Goal: Information Seeking & Learning: Learn about a topic

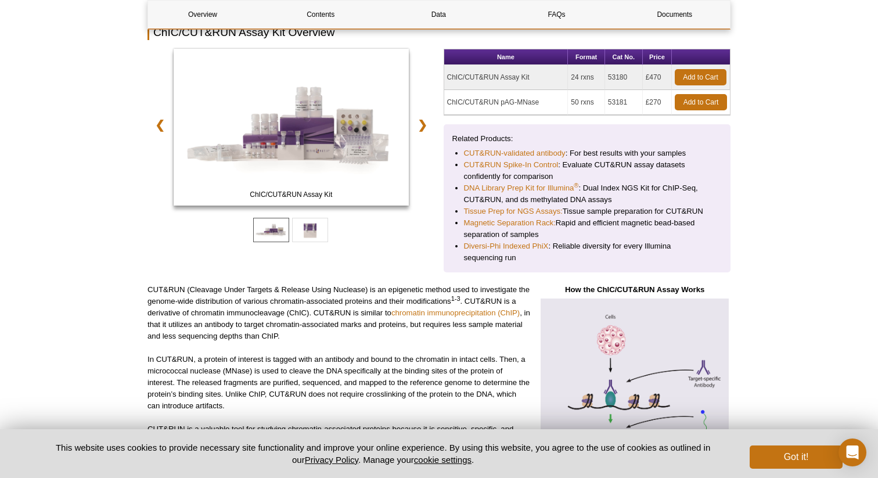
scroll to position [181, 0]
click at [495, 81] on td "ChIC/CUT&RUN Assay Kit" at bounding box center [506, 78] width 124 height 25
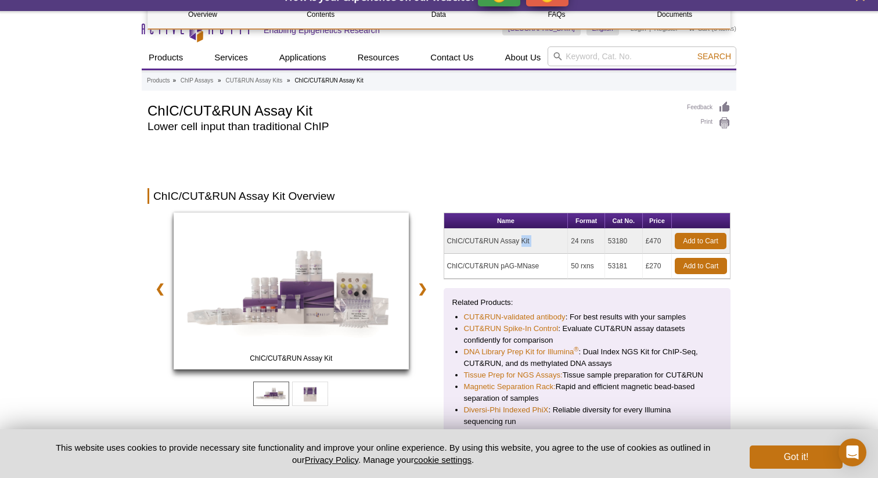
scroll to position [0, 0]
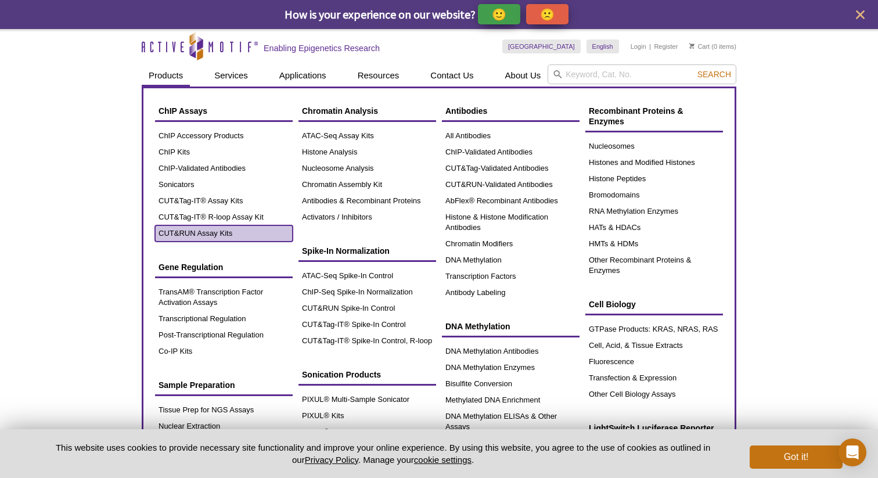
click at [186, 235] on link "CUT&RUN Assay Kits" at bounding box center [224, 233] width 138 height 16
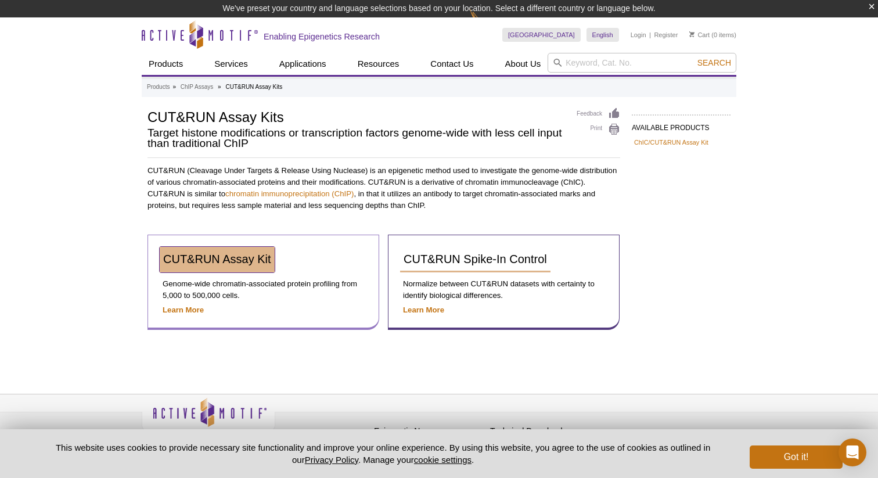
click at [197, 260] on span "CUT&RUN Assay Kit" at bounding box center [217, 259] width 108 height 13
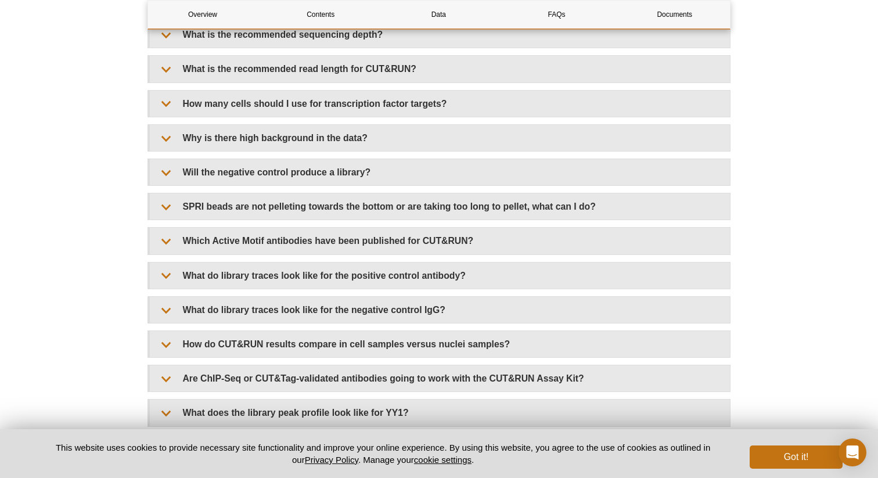
scroll to position [3475, 0]
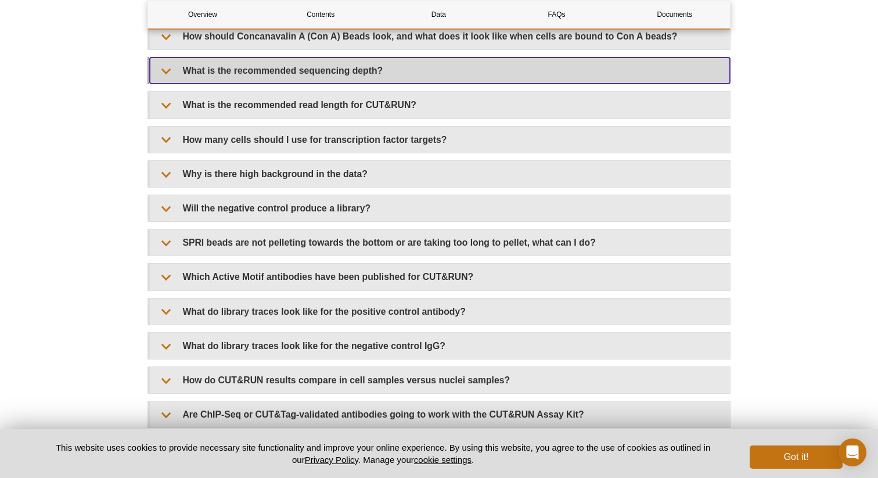
click at [191, 81] on summary "What is the recommended sequencing depth?" at bounding box center [440, 71] width 580 height 26
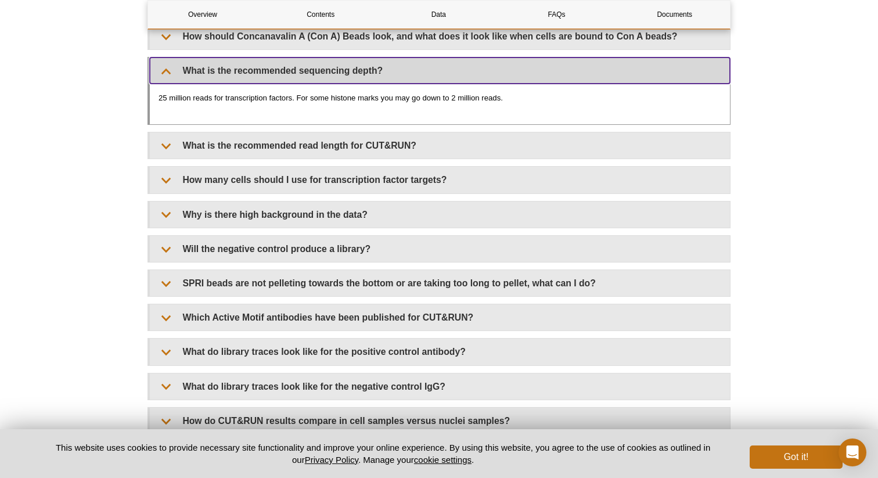
click at [191, 81] on summary "What is the recommended sequencing depth?" at bounding box center [440, 71] width 580 height 26
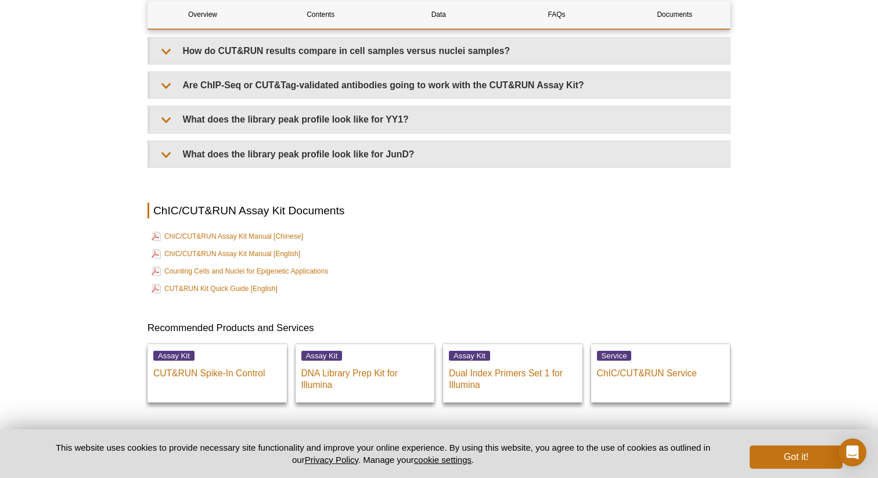
scroll to position [3855, 0]
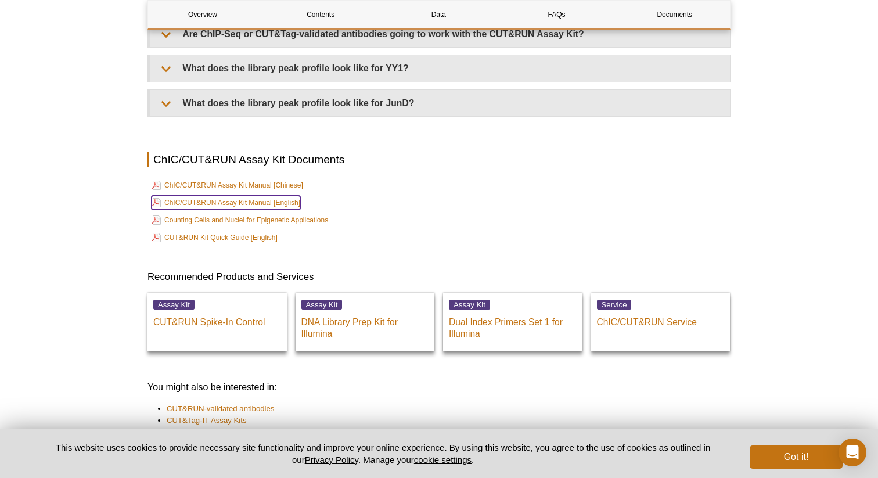
click at [185, 203] on link "ChIC/CUT&RUN Assay Kit Manual [English]" at bounding box center [226, 203] width 149 height 14
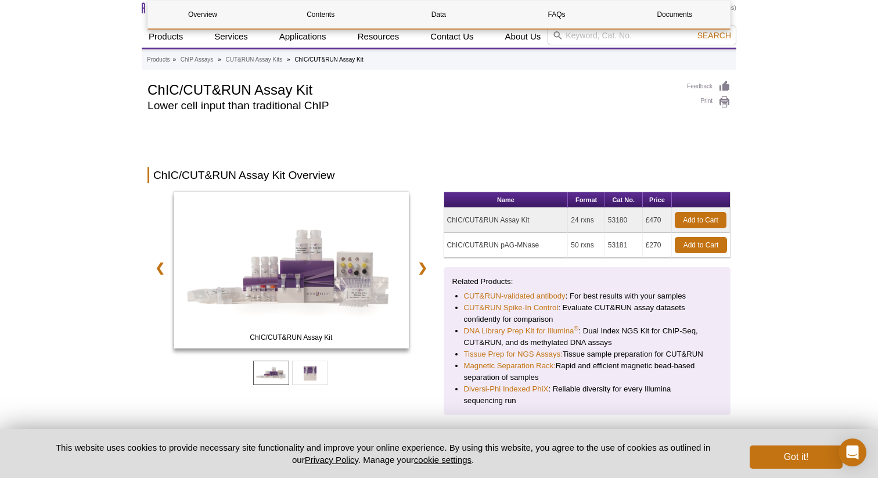
scroll to position [0, 0]
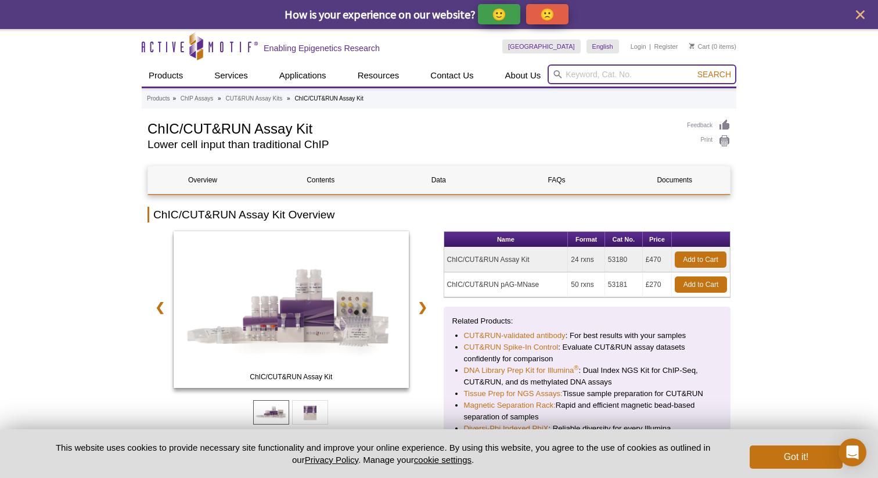
click at [594, 84] on input "search" at bounding box center [642, 74] width 189 height 20
paste input "53220"
type input "53220"
click at [694, 69] on button "Search" at bounding box center [714, 74] width 41 height 10
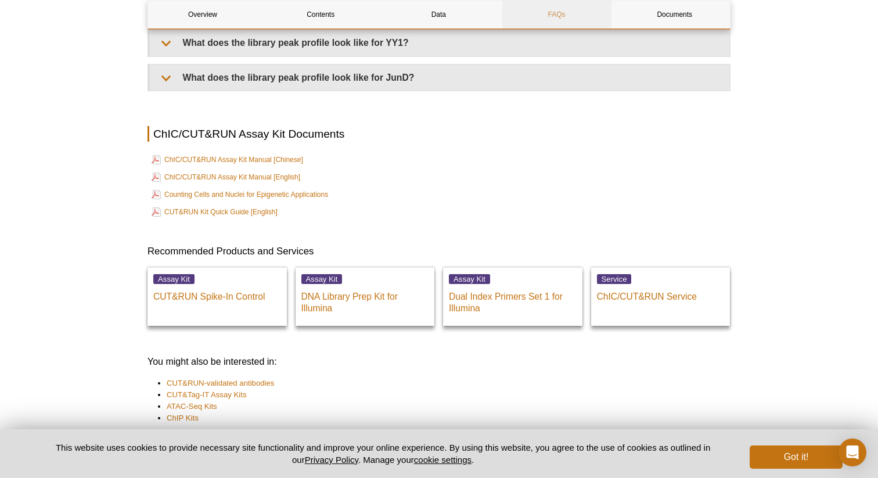
scroll to position [3957, 0]
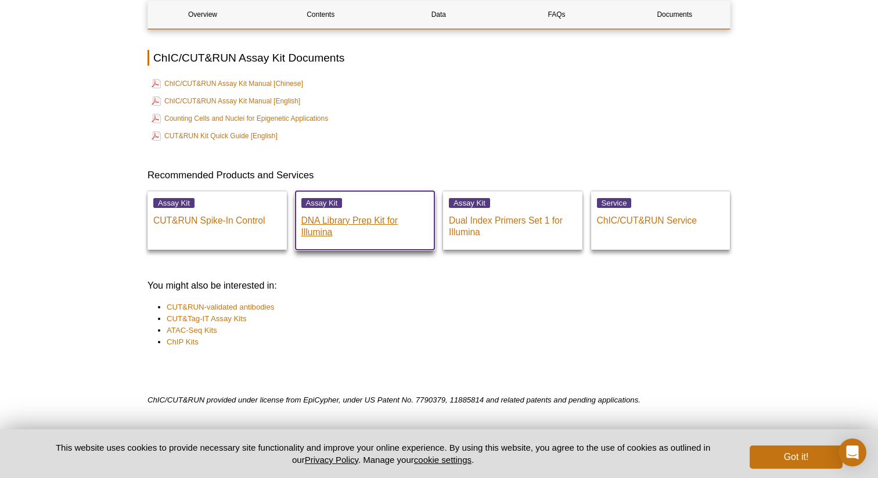
click at [374, 227] on p "DNA Library Prep Kit for Illumina" at bounding box center [365, 223] width 128 height 29
